Goal: Task Accomplishment & Management: Use online tool/utility

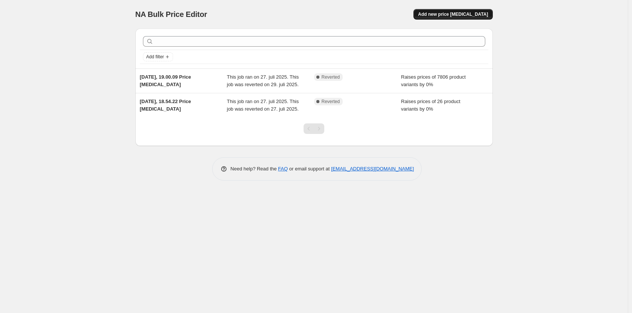
click at [464, 14] on span "Add new price change job" at bounding box center [453, 14] width 70 height 6
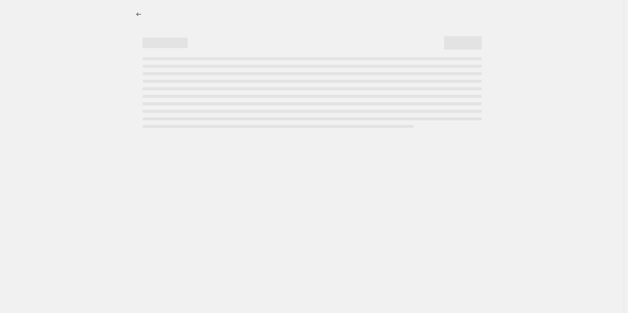
select select "percentage"
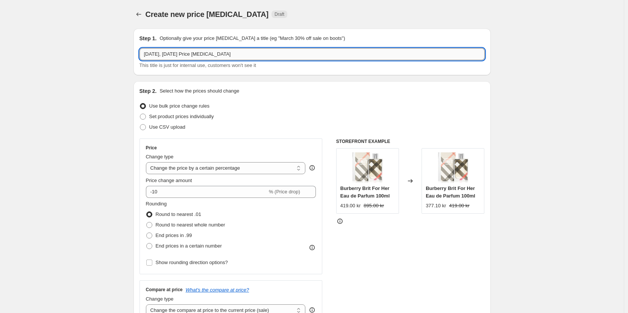
click at [177, 54] on input "17. aug. 2025, 15.10.52 Price change job" at bounding box center [311, 54] width 345 height 12
type input "15 off fjernlager"
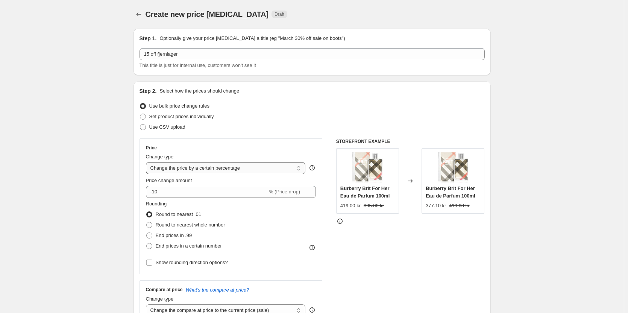
click at [192, 169] on select "Change the price to a certain amount Change the price by a certain amount Chang…" at bounding box center [226, 168] width 160 height 12
click at [147, 162] on select "Change the price to a certain amount Change the price by a certain amount Chang…" at bounding box center [226, 168] width 160 height 12
click at [214, 196] on input "-10" at bounding box center [206, 192] width 121 height 12
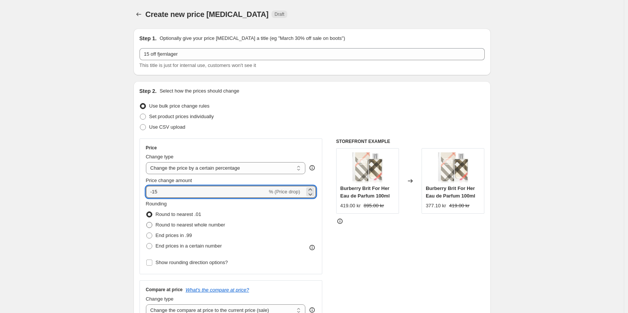
type input "-15"
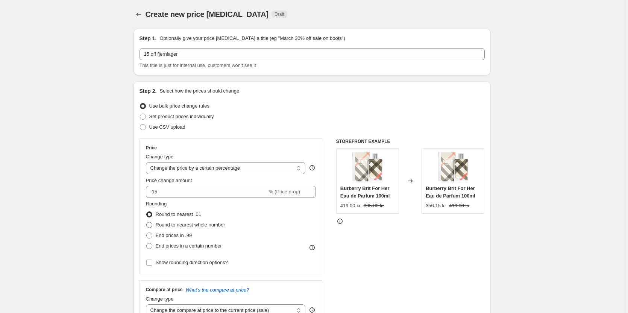
click at [204, 224] on span "Round to nearest whole number" at bounding box center [191, 225] width 70 height 6
click at [147, 222] on input "Round to nearest whole number" at bounding box center [146, 222] width 0 height 0
radio input "true"
click at [194, 216] on span "Round to nearest .01" at bounding box center [178, 214] width 45 height 6
click at [147, 212] on input "Round to nearest .01" at bounding box center [146, 211] width 0 height 0
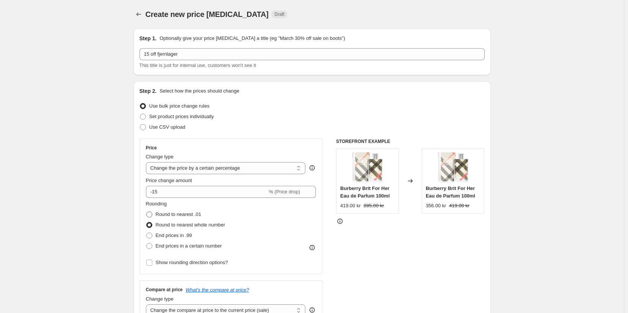
radio input "true"
click at [186, 227] on span "Round to nearest whole number" at bounding box center [191, 225] width 70 height 6
click at [147, 222] on input "Round to nearest whole number" at bounding box center [146, 222] width 0 height 0
radio input "true"
click at [188, 217] on span "Round to nearest .01" at bounding box center [178, 214] width 45 height 6
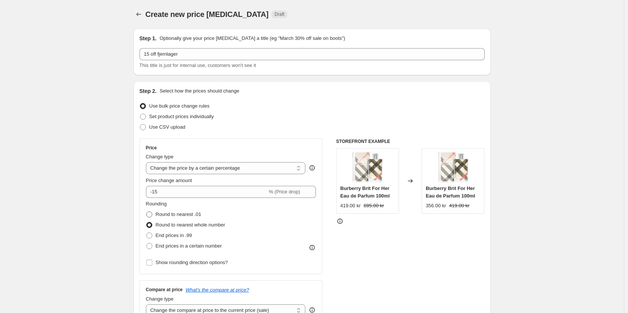
click at [147, 212] on input "Round to nearest .01" at bounding box center [146, 211] width 0 height 0
radio input "true"
click at [185, 226] on span "Round to nearest whole number" at bounding box center [191, 225] width 70 height 6
click at [147, 222] on input "Round to nearest whole number" at bounding box center [146, 222] width 0 height 0
radio input "true"
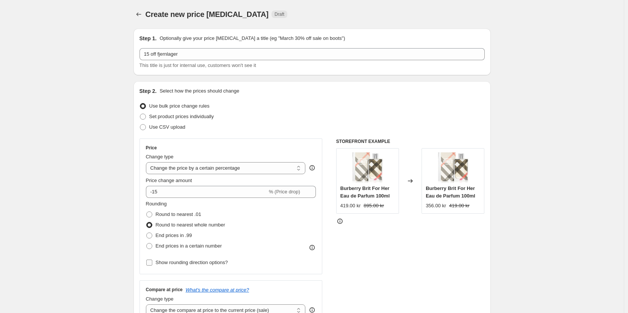
click at [180, 262] on span "Show rounding direction options?" at bounding box center [192, 262] width 72 height 6
click at [152, 262] on input "Show rounding direction options?" at bounding box center [149, 262] width 6 height 6
checkbox input "true"
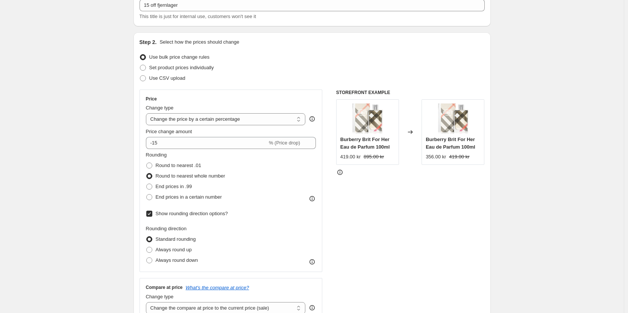
scroll to position [75, 0]
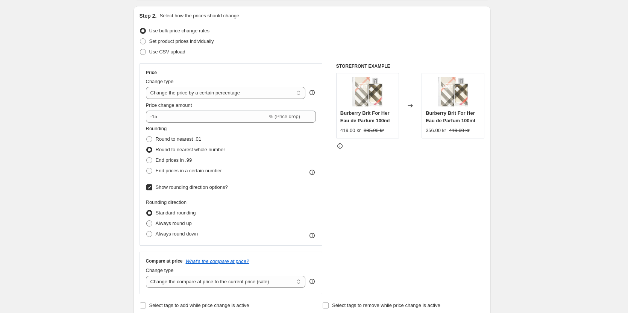
click at [176, 224] on span "Always round up" at bounding box center [174, 223] width 36 height 6
click at [147, 221] on input "Always round up" at bounding box center [146, 220] width 0 height 0
radio input "true"
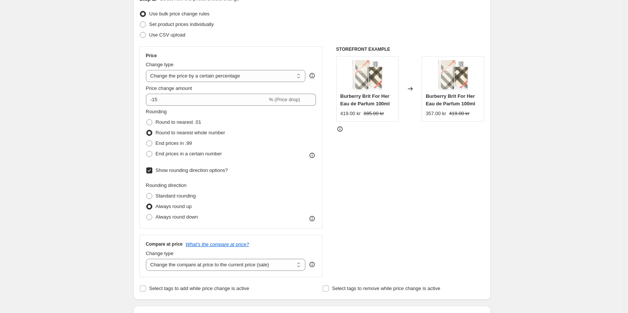
scroll to position [188, 0]
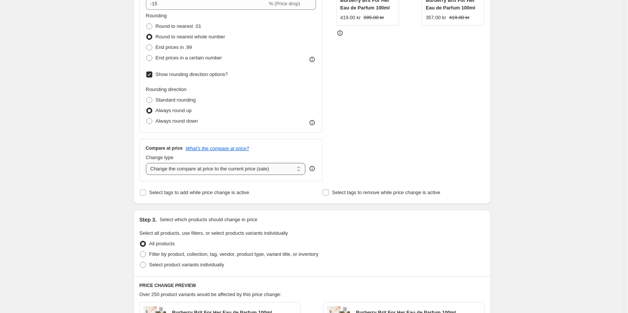
click at [200, 168] on select "Change the compare at price to the current price (sale) Change the compare at p…" at bounding box center [226, 169] width 160 height 12
click at [203, 170] on select "Change the compare at price to the current price (sale) Change the compare at p…" at bounding box center [226, 169] width 160 height 12
click at [147, 163] on select "Change the compare at price to the current price (sale) Change the compare at p…" at bounding box center [226, 169] width 160 height 12
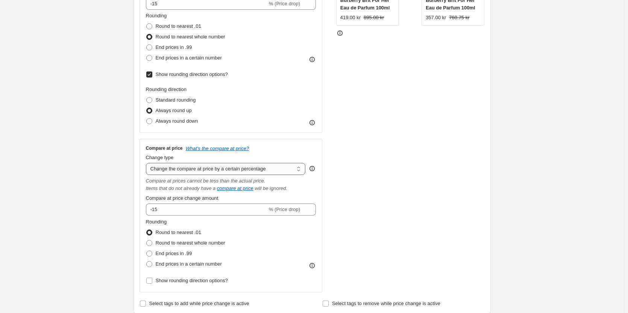
click at [197, 170] on select "Change the compare at price to the current price (sale) Change the compare at p…" at bounding box center [226, 169] width 160 height 12
select select "ep"
click at [147, 163] on select "Change the compare at price to the current price (sale) Change the compare at p…" at bounding box center [226, 169] width 160 height 12
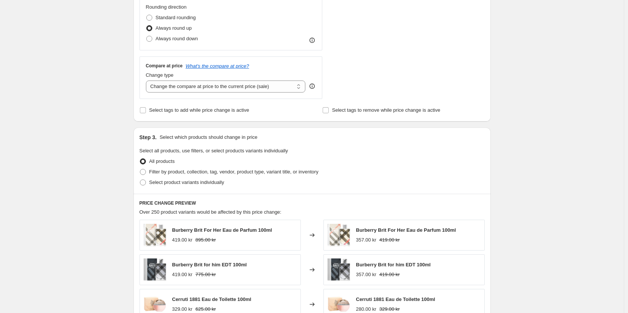
scroll to position [301, 0]
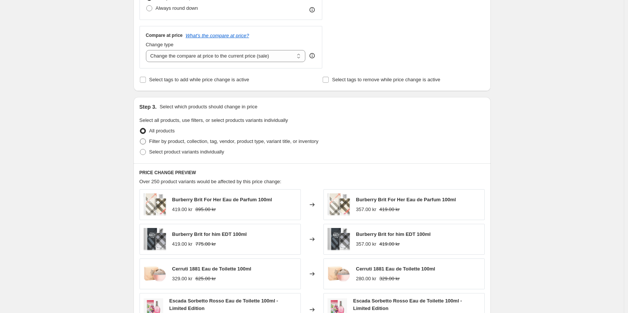
click at [146, 142] on span at bounding box center [143, 141] width 6 height 6
click at [140, 139] on input "Filter by product, collection, tag, vendor, product type, variant title, or inv…" at bounding box center [140, 138] width 0 height 0
radio input "true"
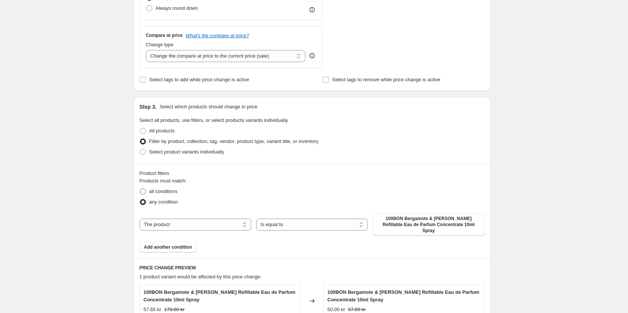
click at [155, 190] on span "all conditions" at bounding box center [163, 191] width 28 height 6
click at [140, 189] on input "all conditions" at bounding box center [140, 188] width 0 height 0
radio input "true"
click at [157, 201] on span "any condition" at bounding box center [163, 202] width 29 height 6
click at [140, 199] on input "any condition" at bounding box center [140, 199] width 0 height 0
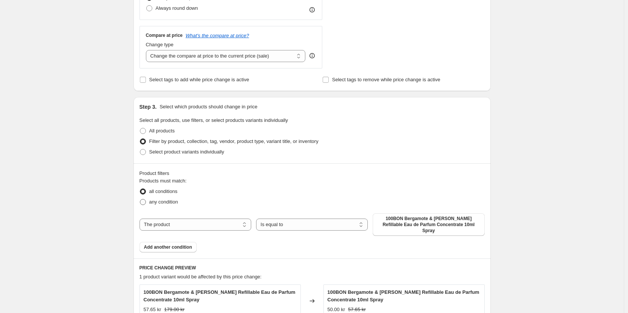
radio input "true"
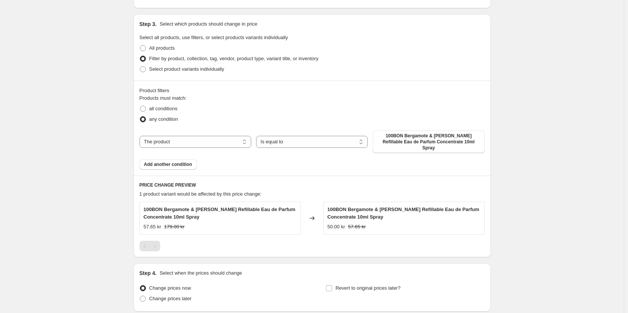
scroll to position [414, 0]
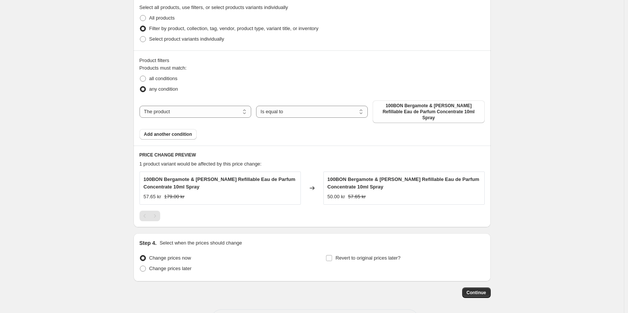
click at [169, 102] on div "The product The product's collection The product's tag The product's vendor The…" at bounding box center [311, 111] width 345 height 23
click at [168, 107] on select "The product The product's collection The product's tag The product's vendor The…" at bounding box center [195, 112] width 112 height 12
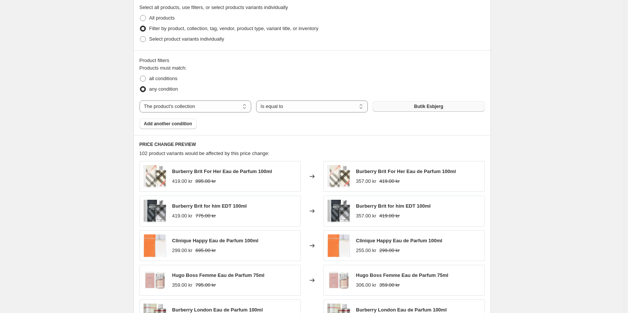
click at [412, 106] on button "Butik Esbjerg" at bounding box center [429, 106] width 112 height 11
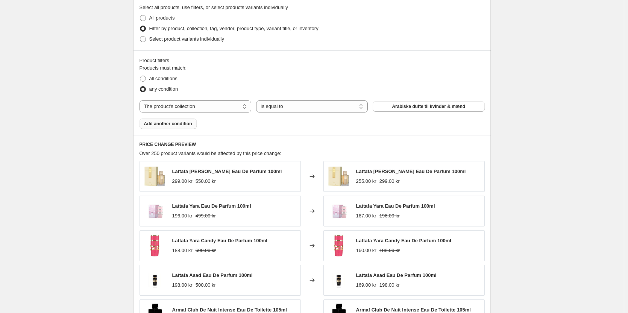
click at [179, 126] on span "Add another condition" at bounding box center [168, 124] width 48 height 6
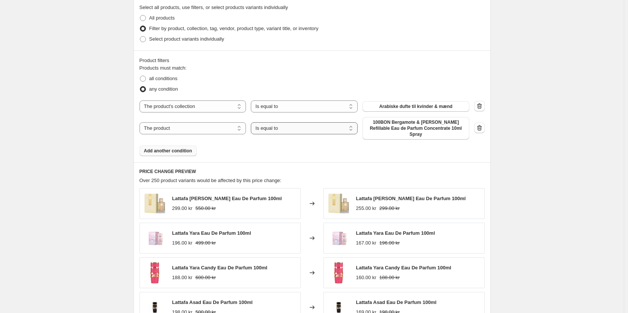
click at [285, 129] on select "Is equal to Is not equal to" at bounding box center [304, 128] width 107 height 12
click at [393, 129] on span "100BON Bergamote & Rose Sauvage Refillable Eau de Parfum Concentrate 10ml Spray" at bounding box center [416, 128] width 98 height 18
click at [189, 103] on select "The product The product's collection The product's tag The product's vendor The…" at bounding box center [192, 106] width 107 height 12
select select "tag"
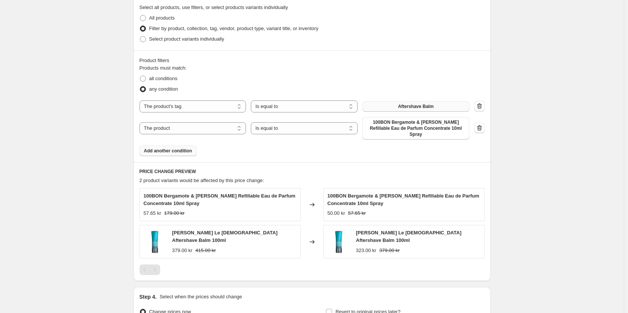
click at [414, 103] on button "Aftershave Balm" at bounding box center [415, 106] width 107 height 11
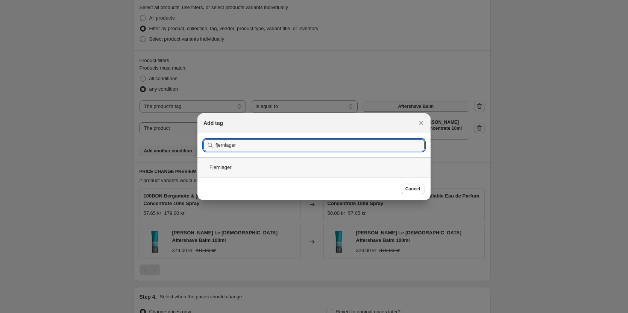
type input "fjernlager"
click at [261, 164] on div "Fjernlager" at bounding box center [313, 167] width 233 height 20
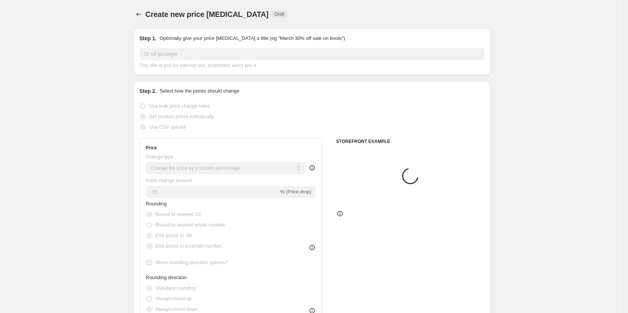
scroll to position [414, 0]
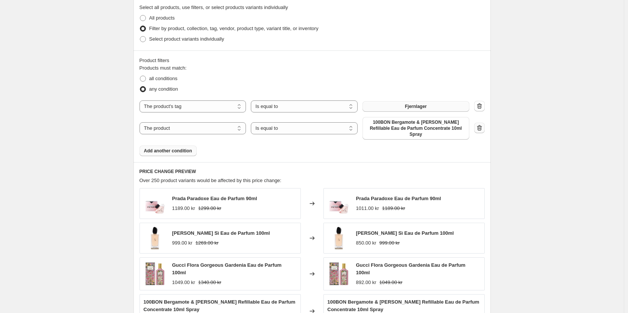
click at [483, 132] on icon "button" at bounding box center [480, 128] width 8 height 8
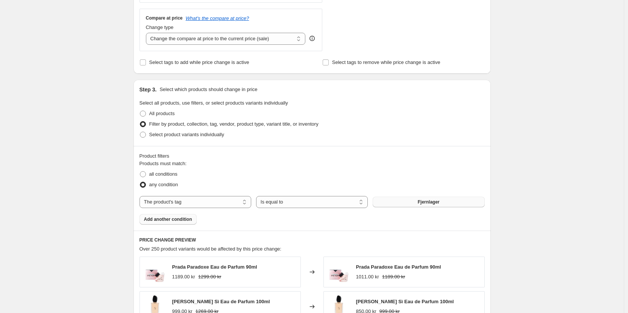
scroll to position [194, 0]
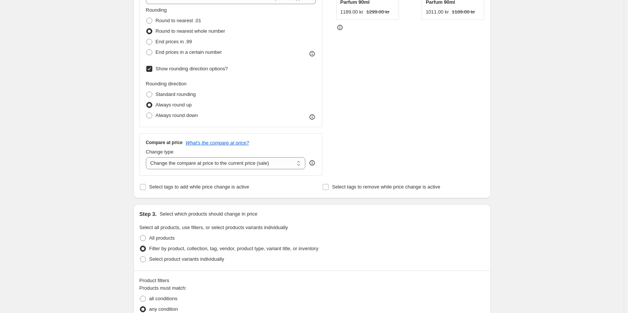
click at [248, 169] on div "Compare at price What's the compare at price? Change type Change the compare at…" at bounding box center [230, 154] width 183 height 42
click at [256, 164] on select "Change the compare at price to the current price (sale) Change the compare at p…" at bounding box center [226, 163] width 160 height 12
select select "no_change"
click at [147, 157] on select "Change the compare at price to the current price (sale) Change the compare at p…" at bounding box center [226, 163] width 160 height 12
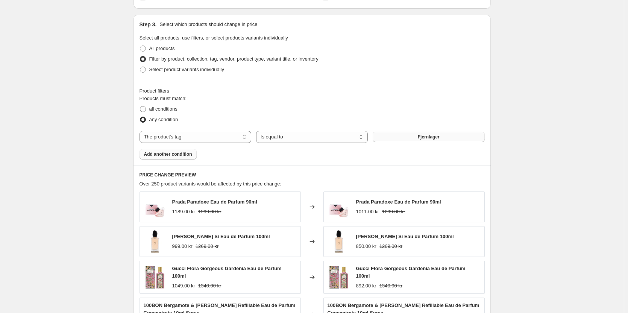
scroll to position [382, 0]
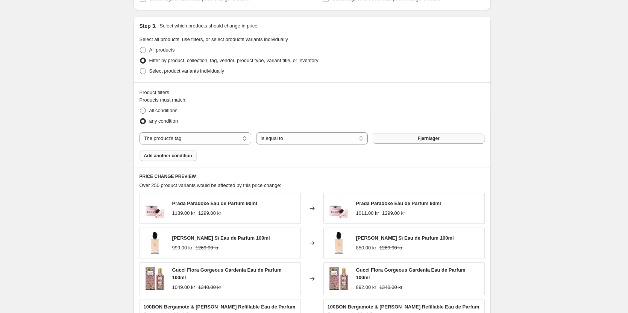
click at [161, 111] on span "all conditions" at bounding box center [163, 111] width 28 height 6
click at [140, 108] on input "all conditions" at bounding box center [140, 108] width 0 height 0
radio input "true"
click at [164, 121] on span "any condition" at bounding box center [163, 121] width 29 height 6
click at [140, 118] on input "any condition" at bounding box center [140, 118] width 0 height 0
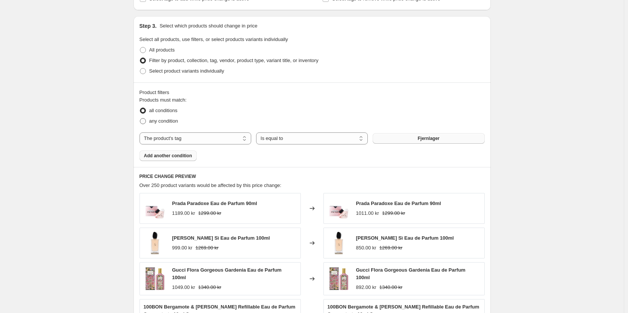
radio input "true"
click at [294, 141] on select "Is equal to Is not equal to" at bounding box center [312, 138] width 112 height 12
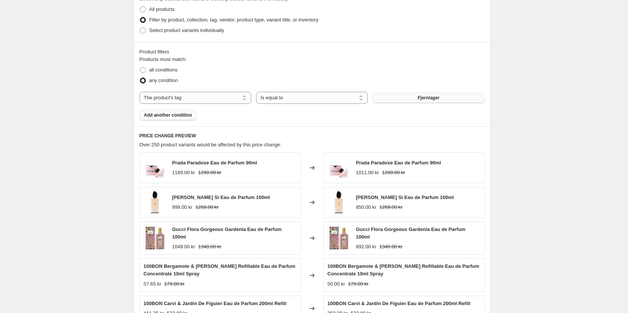
scroll to position [570, 0]
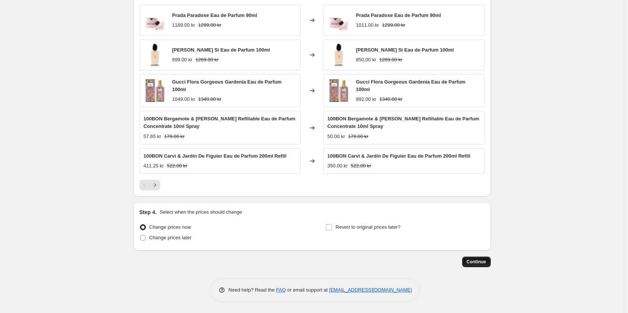
click at [480, 262] on span "Continue" at bounding box center [477, 262] width 20 height 6
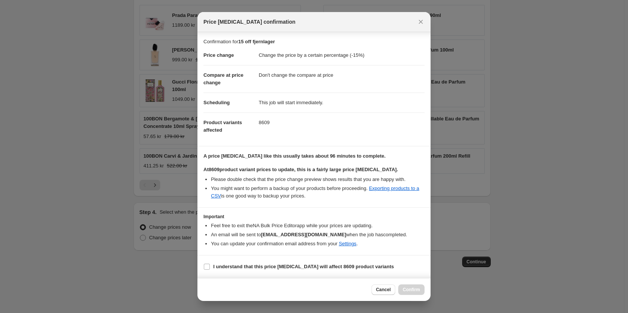
scroll to position [6, 0]
click at [203, 267] on section "I understand that this price change job will affect 8609 product variants" at bounding box center [313, 266] width 233 height 23
click at [204, 268] on input "I understand that this price change job will affect 8609 product variants" at bounding box center [207, 267] width 6 height 6
checkbox input "true"
click at [412, 290] on span "Confirm" at bounding box center [411, 289] width 17 height 6
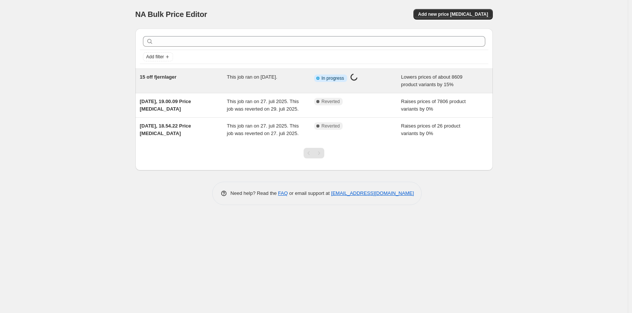
click at [237, 79] on span "This job ran on [DATE]." at bounding box center [252, 77] width 50 height 6
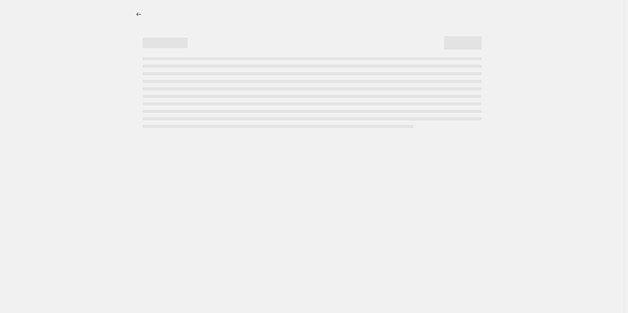
select select "percentage"
select select "no_change"
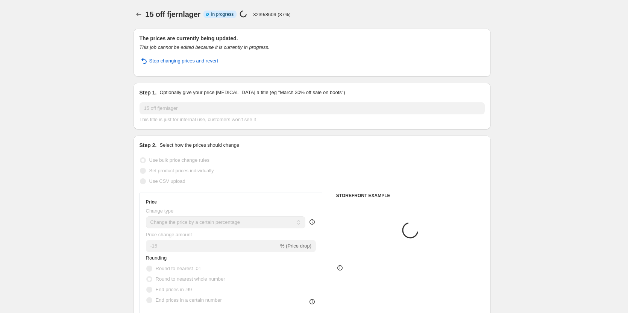
select select "tag"
